Goal: Information Seeking & Learning: Learn about a topic

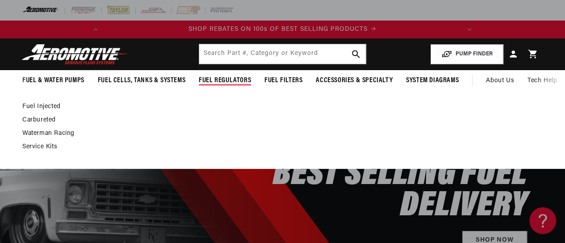
click at [242, 81] on span "Fuel Regulators" at bounding box center [225, 80] width 52 height 9
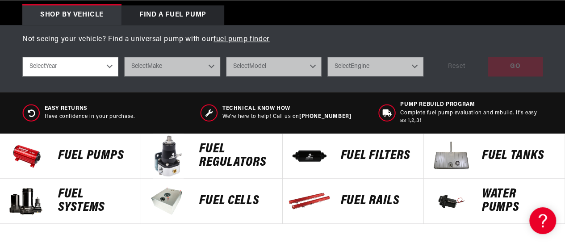
click at [239, 154] on p "FUEL REGULATORS" at bounding box center [236, 155] width 74 height 27
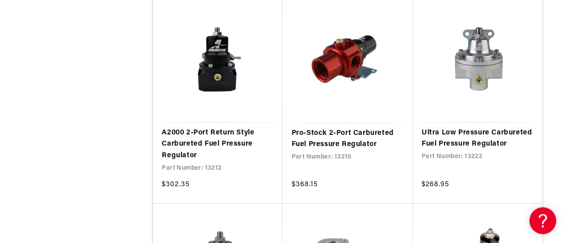
scroll to position [1517, 0]
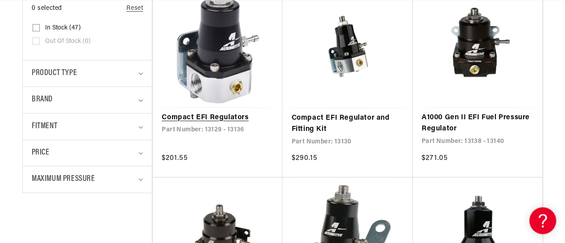
click at [250, 112] on link "Compact EFI Regulators" at bounding box center [218, 118] width 112 height 12
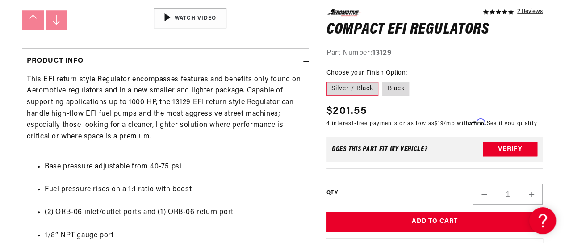
scroll to position [0, 353]
